Goal: Check status

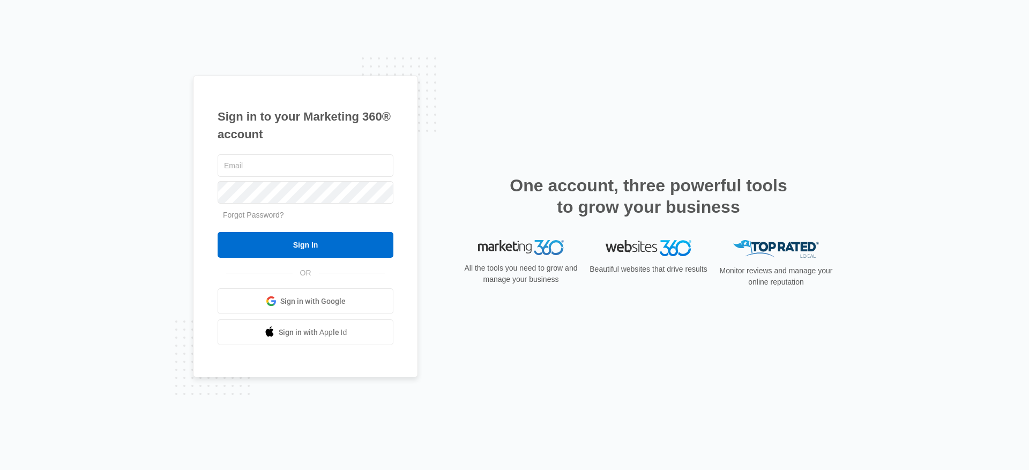
type input "will.fritz@madwire.com"
click at [218, 232] on input "Sign In" at bounding box center [306, 245] width 176 height 26
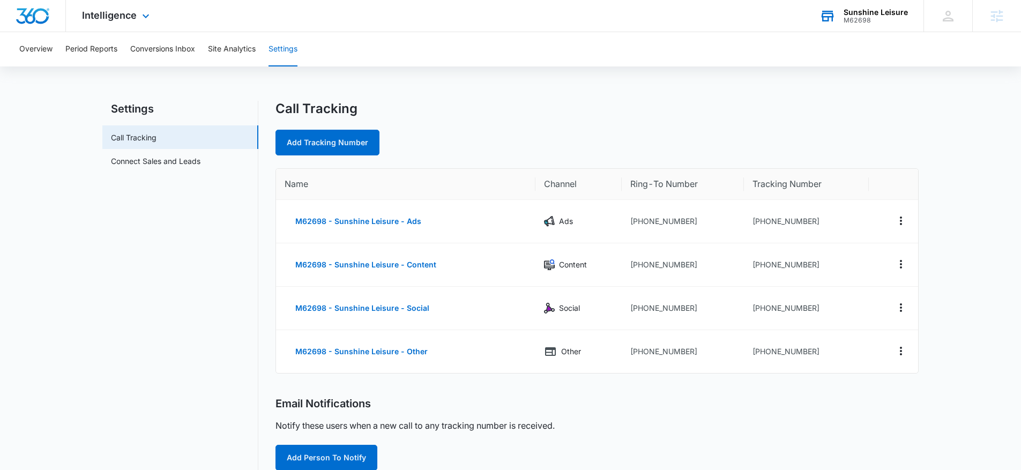
click at [862, 14] on div "Sunshine Leisure" at bounding box center [876, 12] width 64 height 9
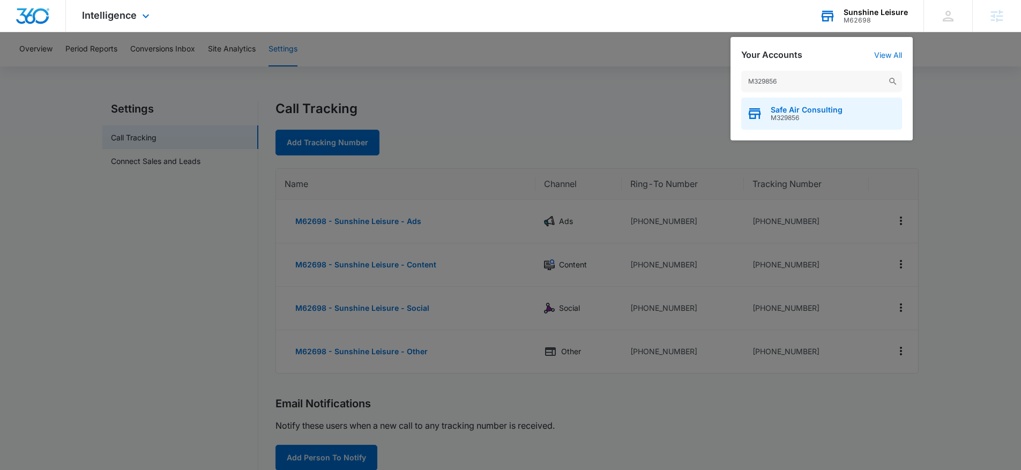
type input "M329856"
click at [809, 105] on div "Safe Air Consulting M329856" at bounding box center [821, 114] width 161 height 32
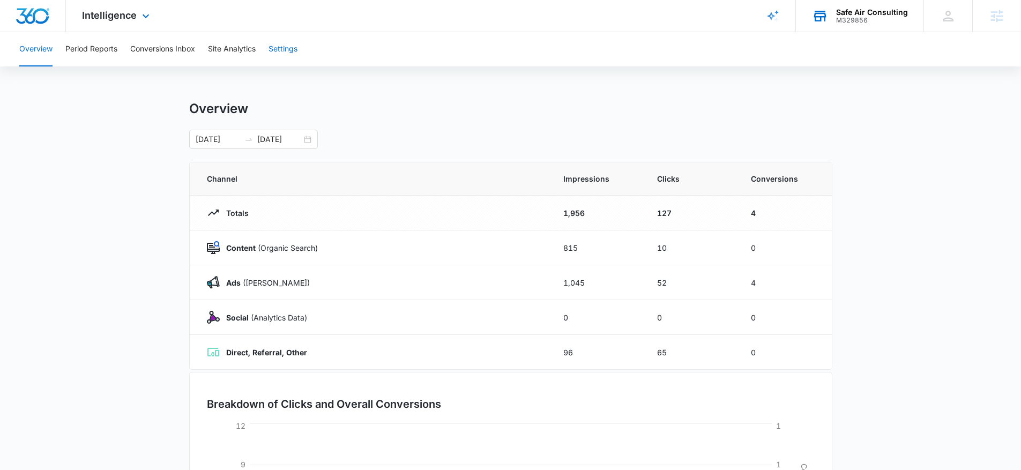
click at [298, 38] on button "Settings" at bounding box center [283, 49] width 29 height 34
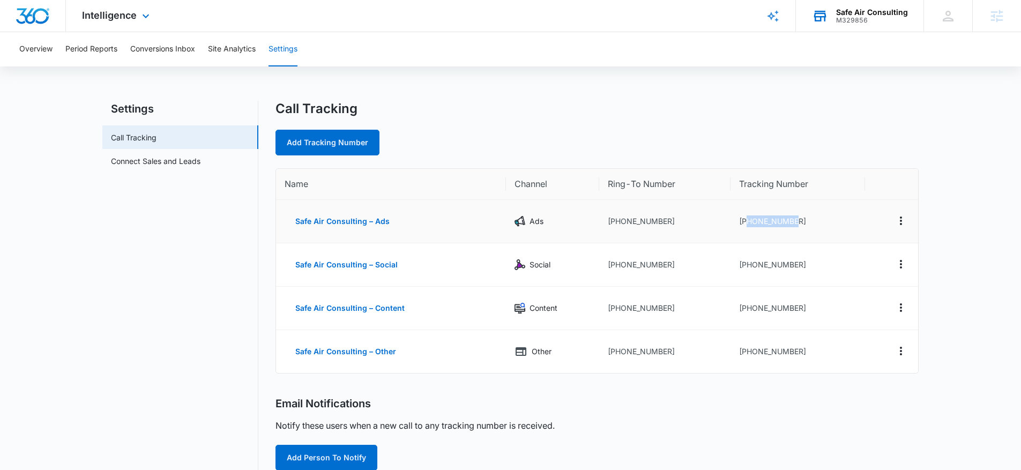
drag, startPoint x: 826, startPoint y: 222, endPoint x: 747, endPoint y: 221, distance: 78.3
click at [747, 221] on td "+13363909527" at bounding box center [798, 221] width 134 height 43
copy td "3363909527"
click at [874, 19] on div "M329856" at bounding box center [872, 21] width 72 height 8
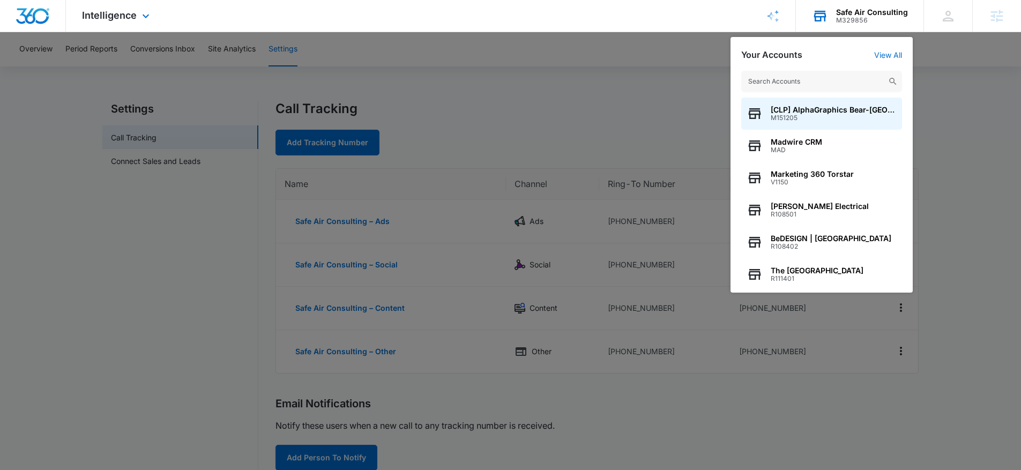
type input "M"
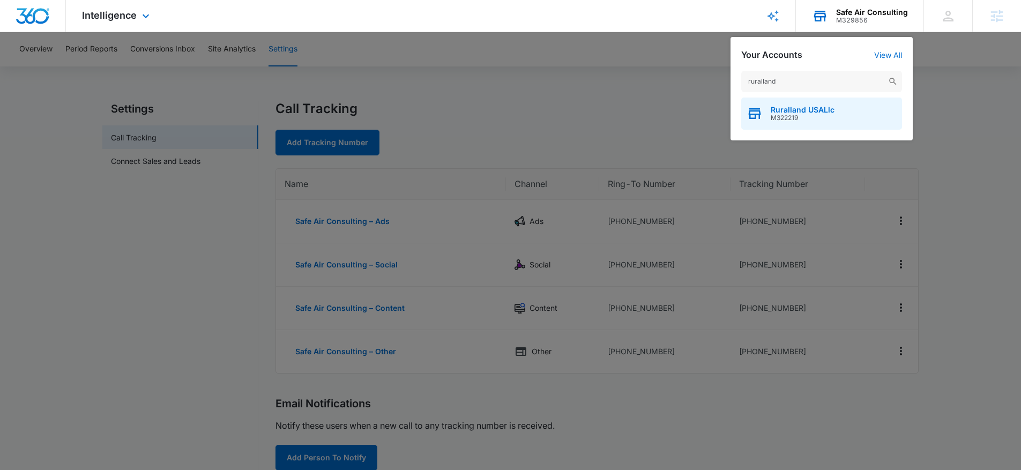
type input "ruralland"
click at [805, 108] on span "Ruralland USALlc" at bounding box center [803, 110] width 64 height 9
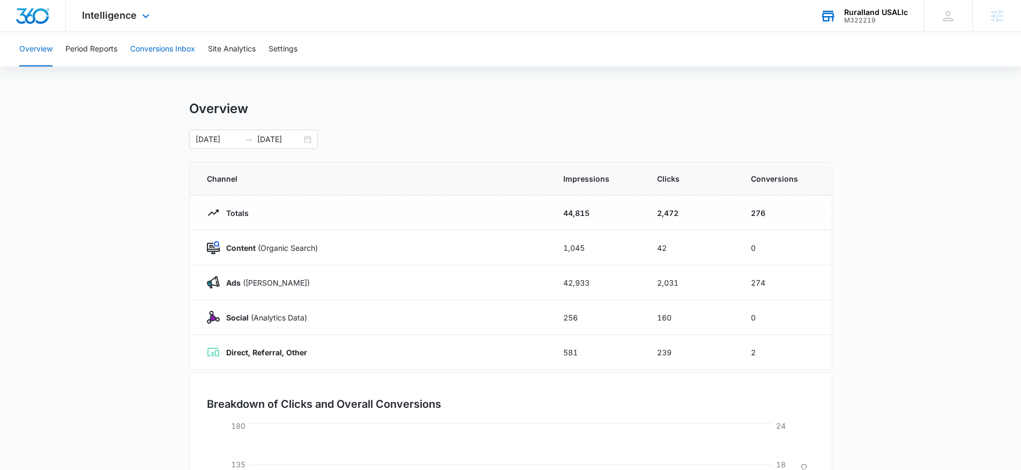
click at [174, 48] on button "Conversions Inbox" at bounding box center [162, 49] width 65 height 34
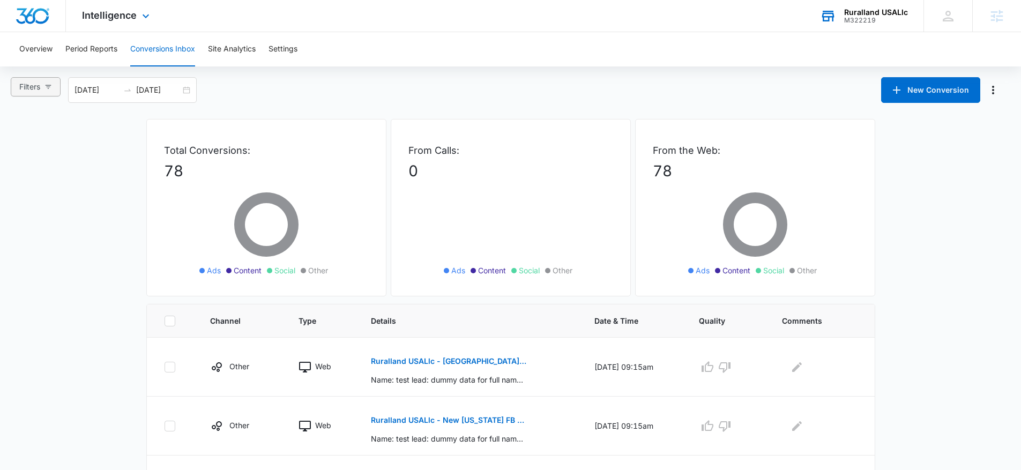
click at [32, 89] on span "Filters" at bounding box center [29, 87] width 21 height 12
click at [190, 93] on div "08/10/2025 09/09/2025" at bounding box center [132, 90] width 129 height 26
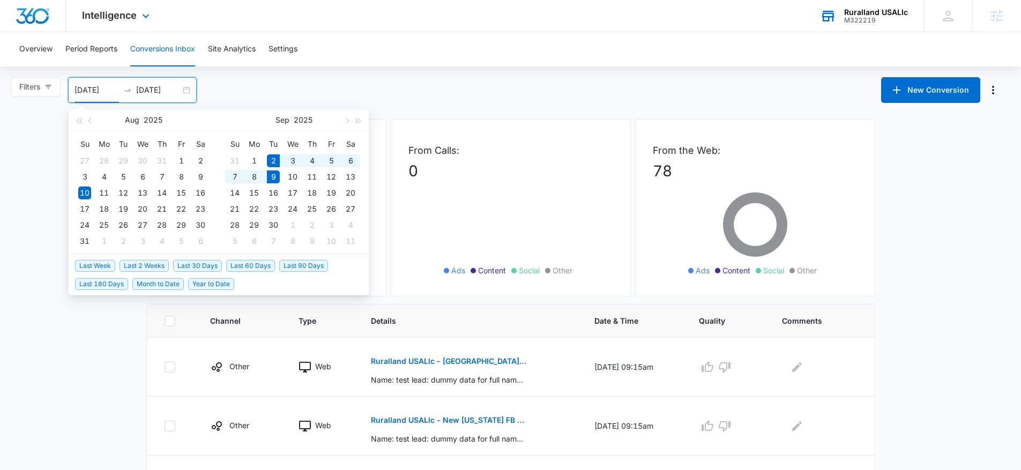
click at [96, 265] on span "Last Week" at bounding box center [95, 266] width 40 height 12
type input "09/02/2025"
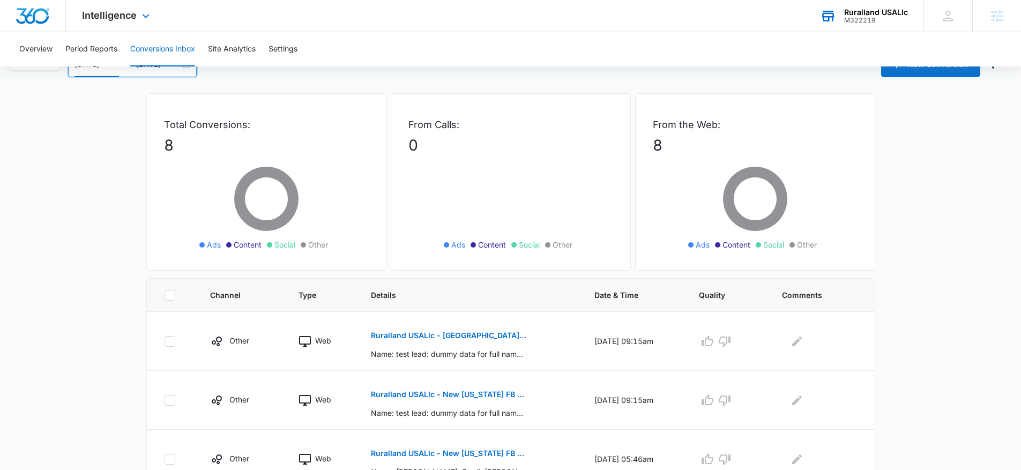
scroll to position [27, 0]
click at [473, 333] on p "Ruralland USALlc - New Arkansas FB Lead - M360 Notificaion" at bounding box center [449, 335] width 156 height 8
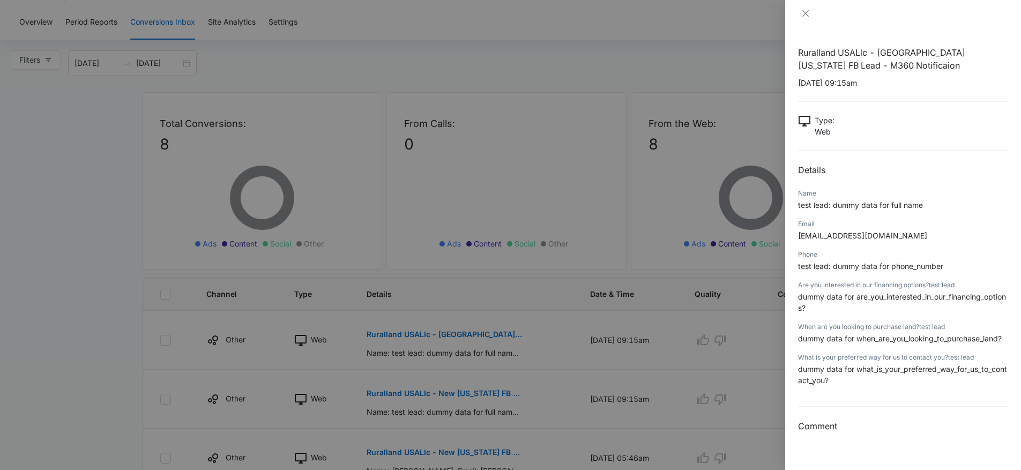
click at [506, 233] on div at bounding box center [510, 235] width 1021 height 470
